Goal: Transaction & Acquisition: Purchase product/service

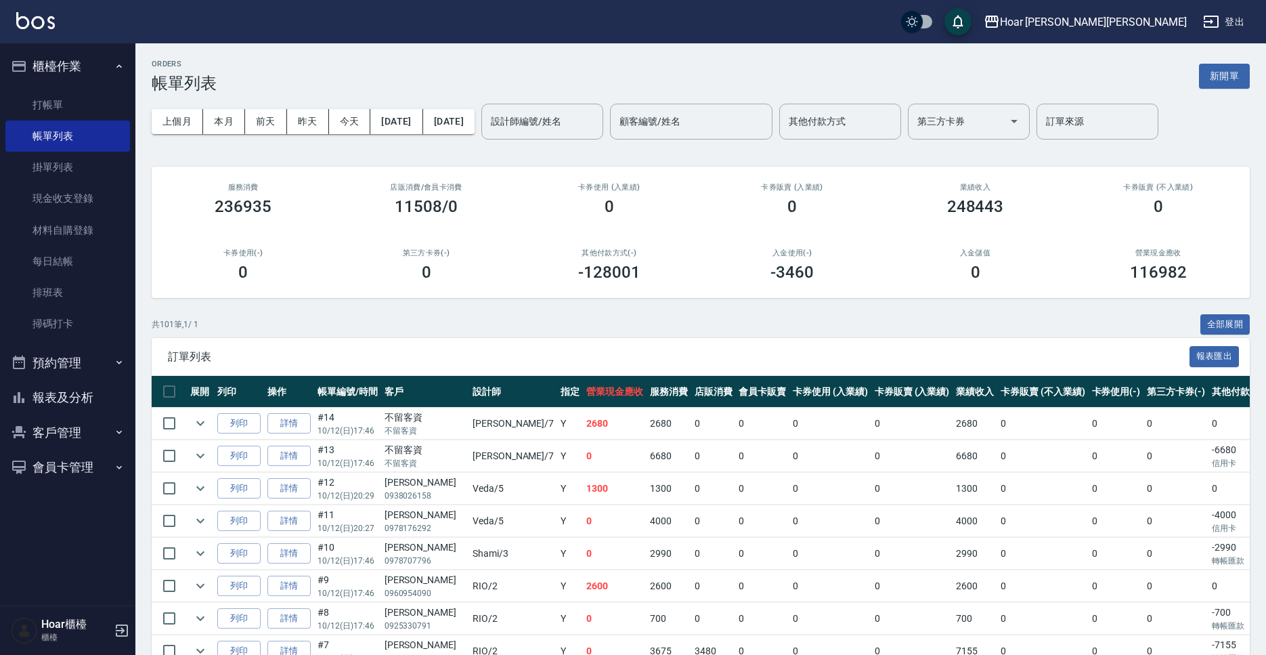
click at [87, 106] on link "打帳單" at bounding box center [67, 104] width 125 height 31
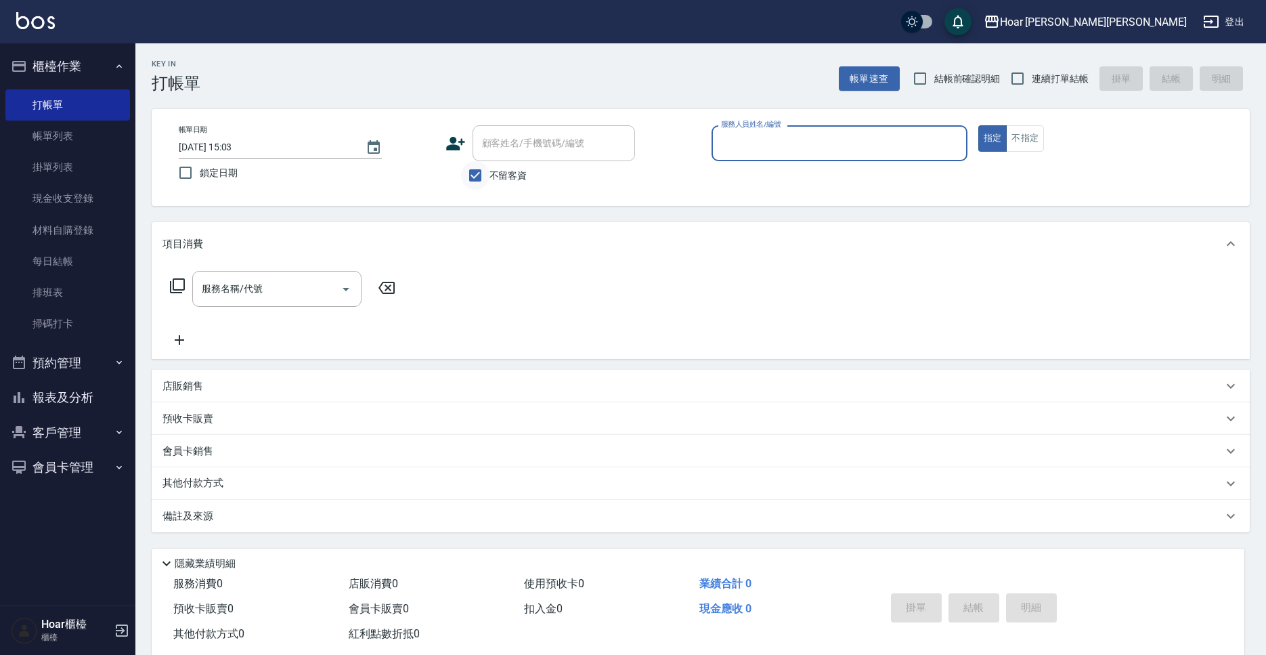
click at [484, 179] on input "不留客資" at bounding box center [475, 175] width 28 height 28
checkbox input "false"
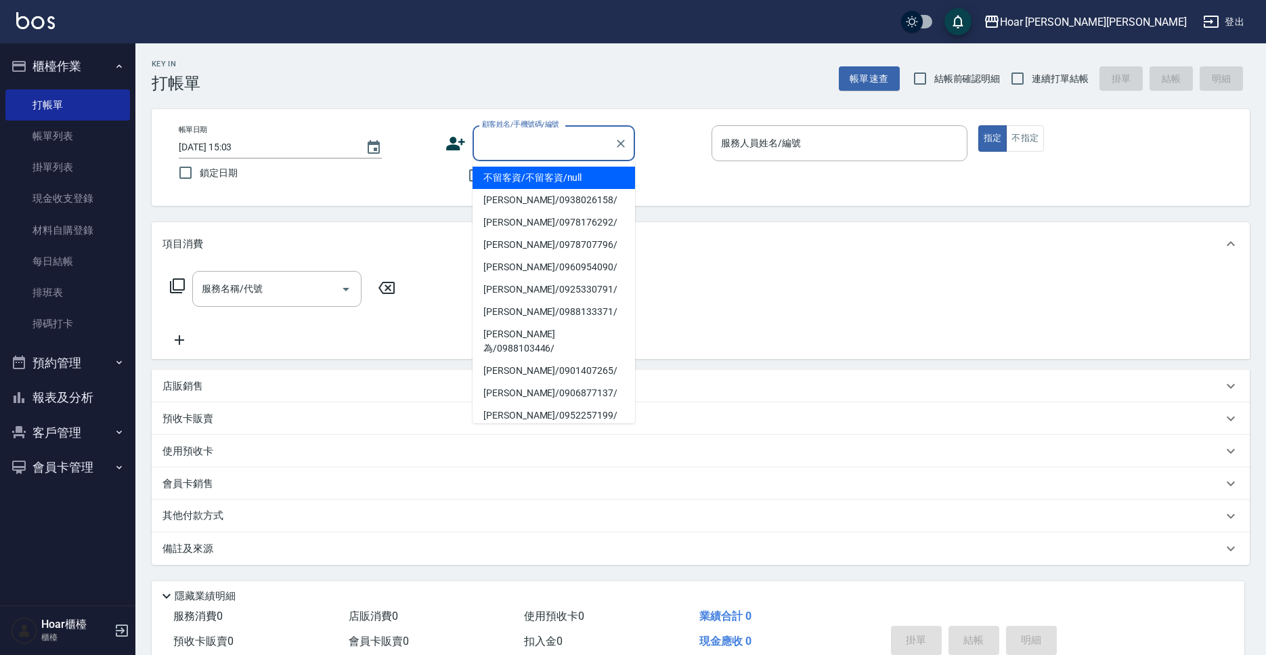
click at [563, 147] on input "顧客姓名/手機號碼/編號" at bounding box center [544, 143] width 130 height 24
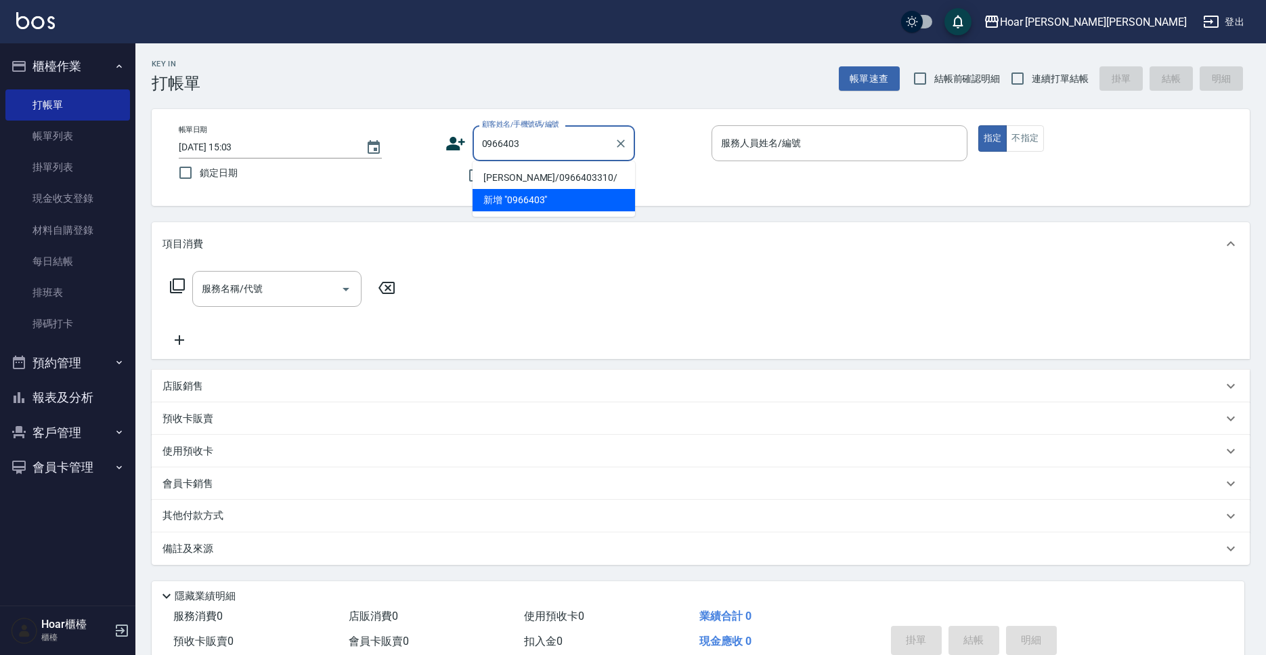
click at [582, 175] on li "[PERSON_NAME]/0966403310/" at bounding box center [554, 178] width 163 height 22
type input "[PERSON_NAME]/0966403310/"
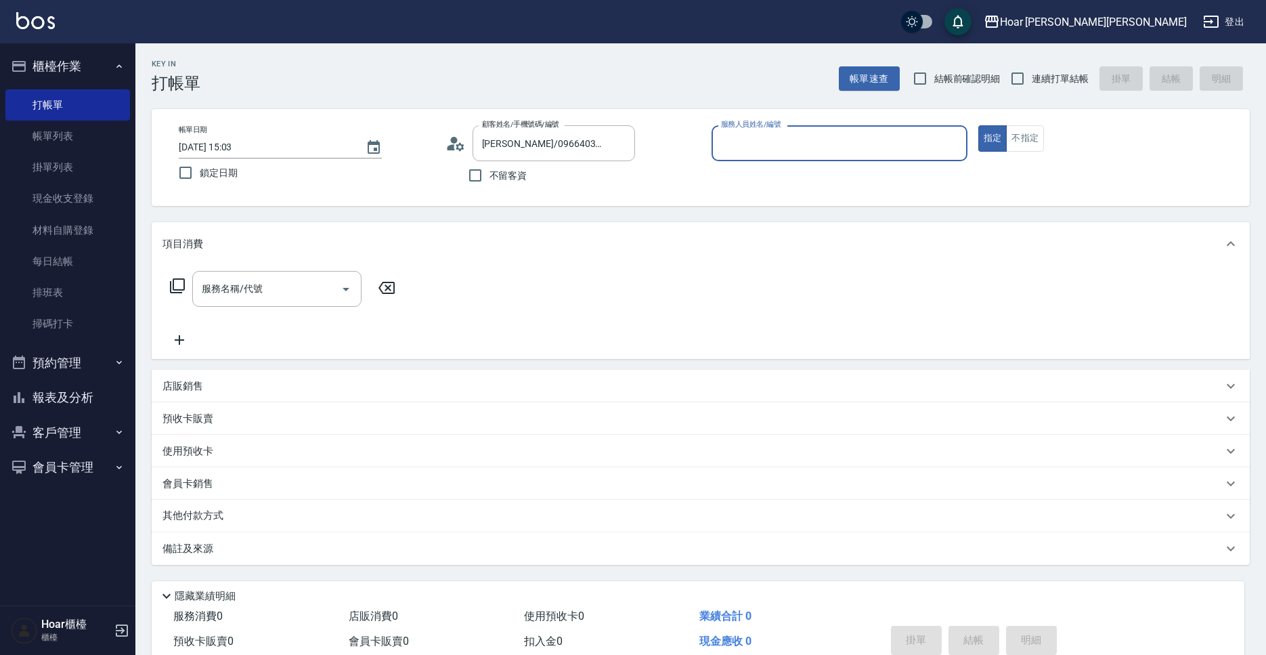
type input "[PERSON_NAME]-1"
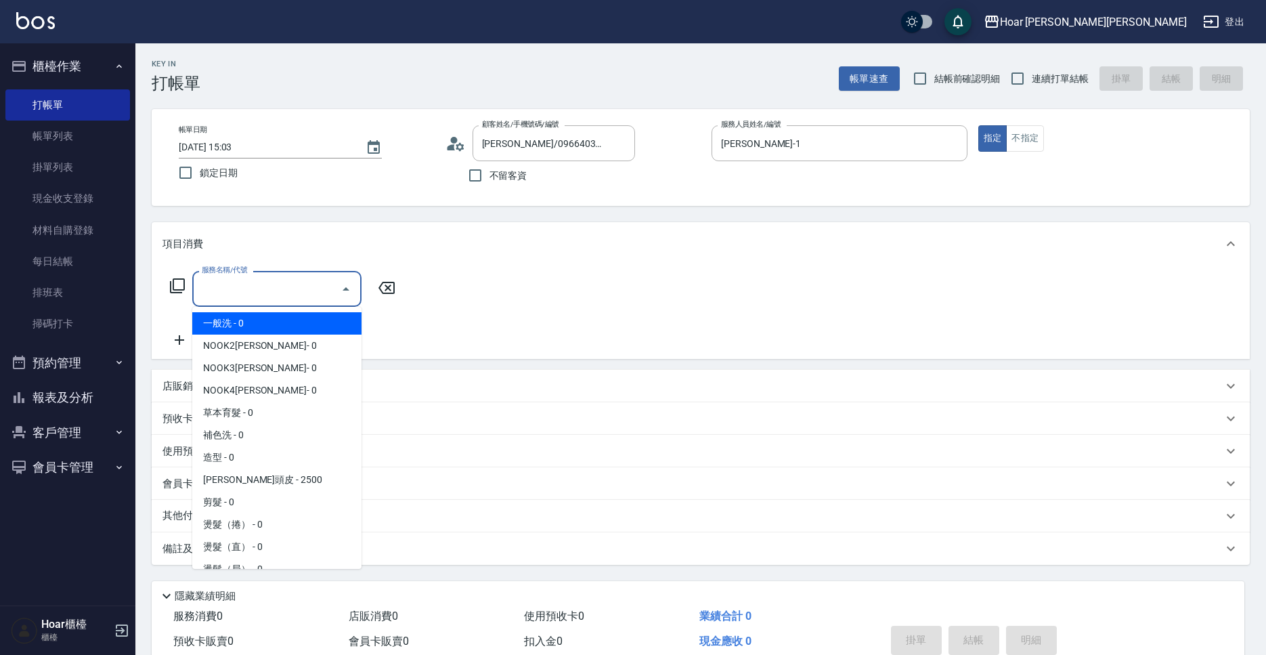
click at [259, 296] on input "服務名稱/代號" at bounding box center [266, 289] width 137 height 24
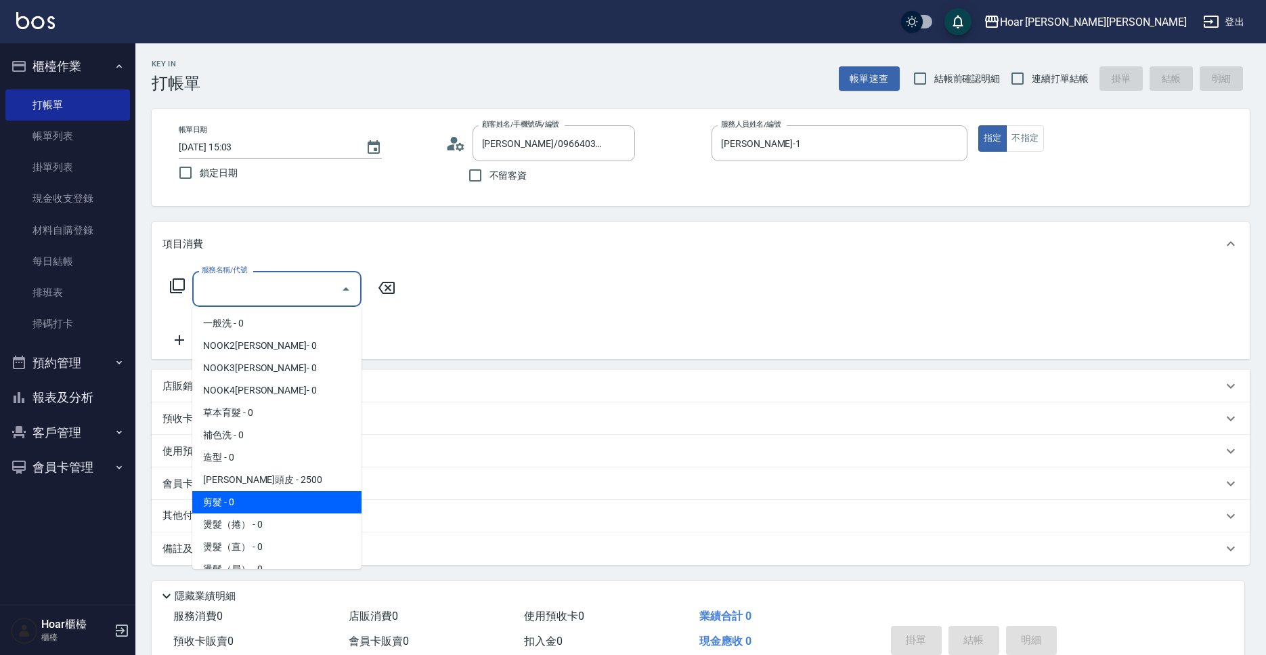
click at [235, 503] on span "剪髮 - 0" at bounding box center [276, 502] width 169 height 22
type input "剪髮(201)"
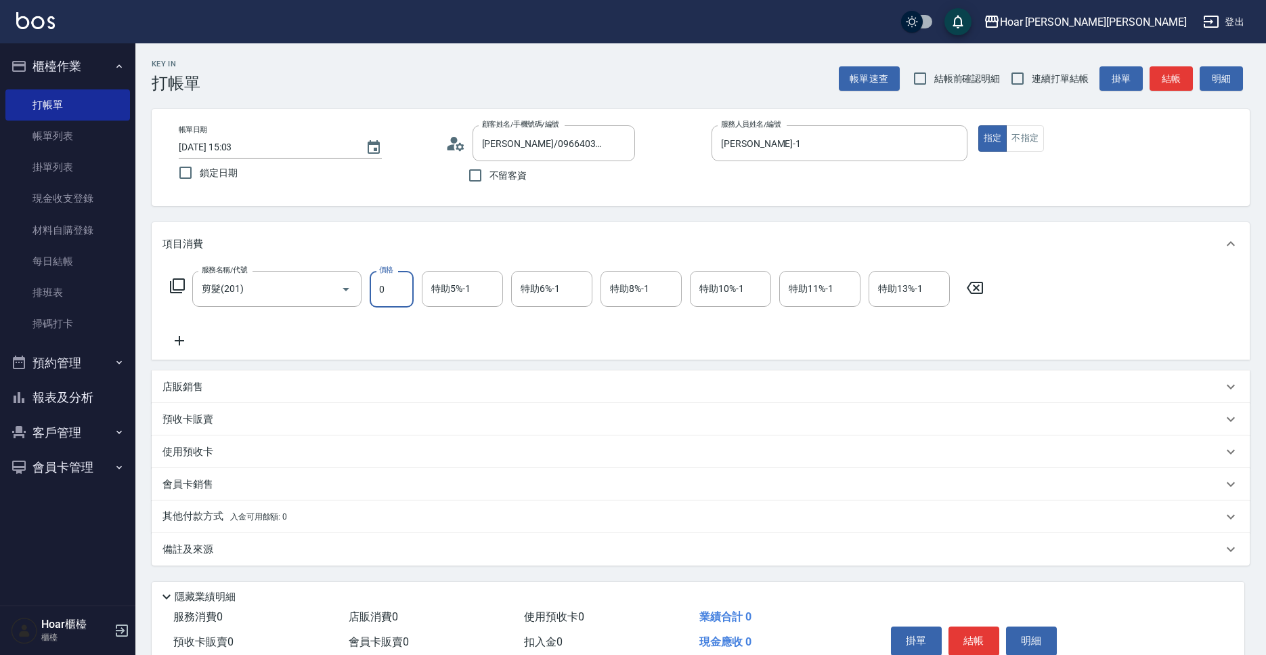
click at [403, 294] on input "0" at bounding box center [392, 289] width 44 height 37
type input "1000"
click at [960, 634] on button "結帳" at bounding box center [974, 640] width 51 height 28
